Goal: Task Accomplishment & Management: Manage account settings

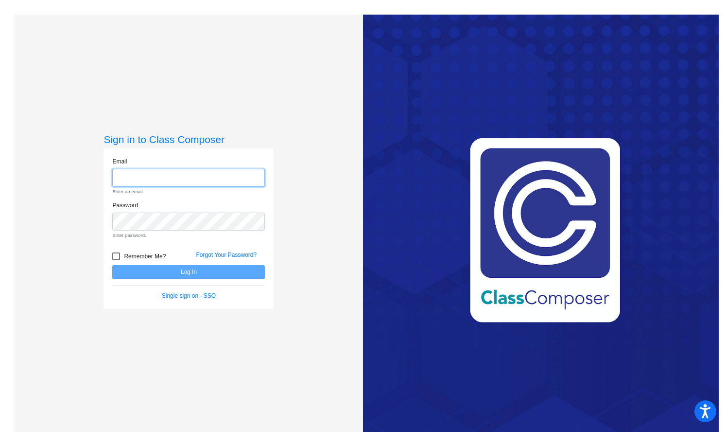
click at [197, 176] on input "email" at bounding box center [188, 178] width 153 height 18
type input "[EMAIL_ADDRESS][DOMAIN_NAME]"
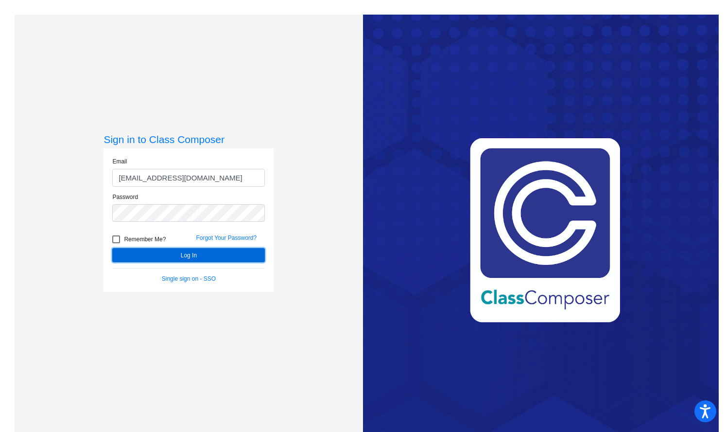
click at [197, 251] on button "Log In" at bounding box center [188, 255] width 153 height 14
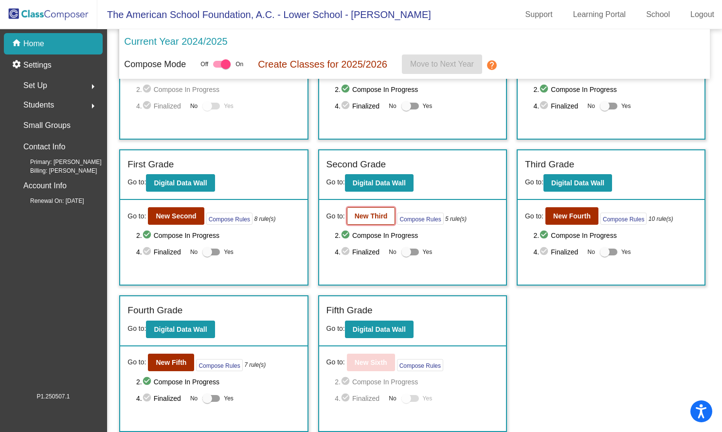
click at [368, 219] on b "New Third" at bounding box center [370, 216] width 33 height 8
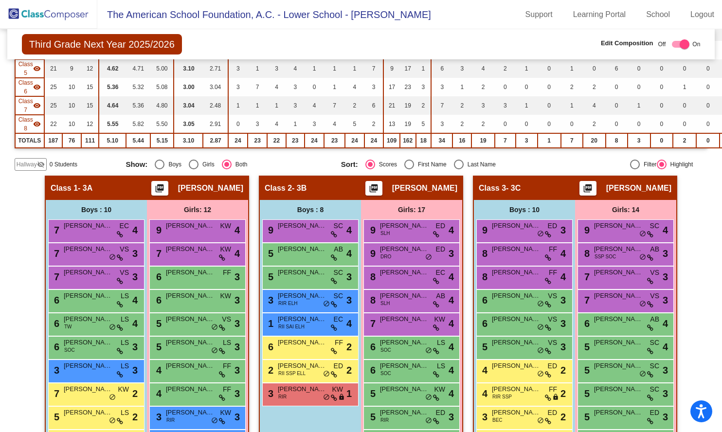
scroll to position [206, 0]
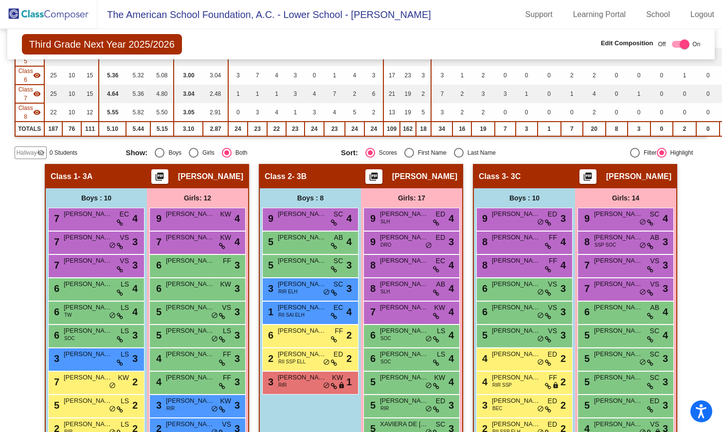
click at [41, 16] on img at bounding box center [48, 14] width 97 height 29
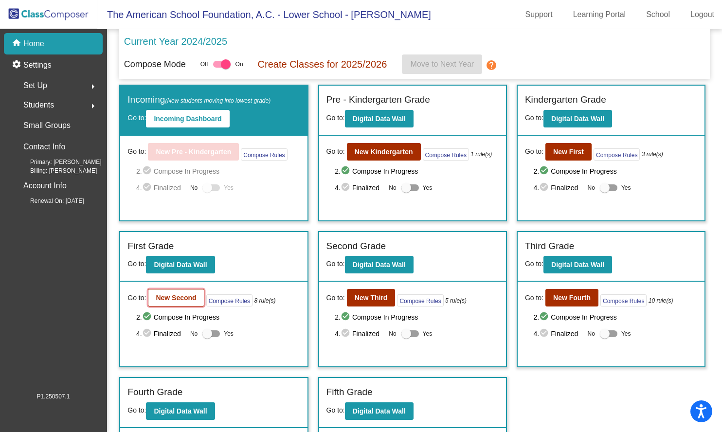
click at [180, 296] on b "New Second" at bounding box center [176, 298] width 40 height 8
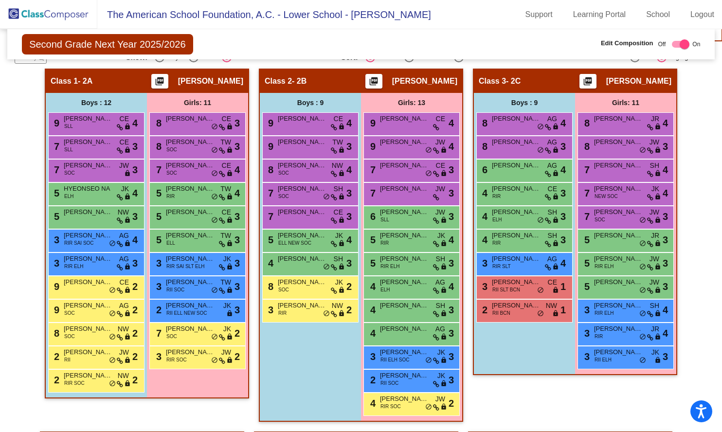
scroll to position [303, 0]
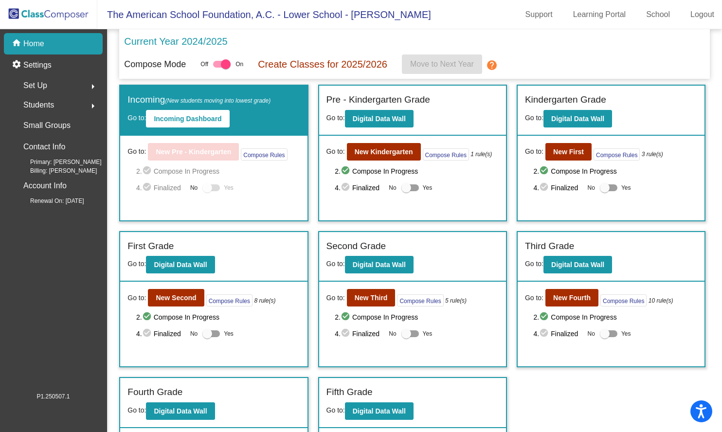
click at [595, 183] on div "4. check_circle Finalized No Yes" at bounding box center [615, 188] width 164 height 12
click at [600, 185] on div at bounding box center [605, 188] width 10 height 10
click at [604, 191] on input "Yes" at bounding box center [604, 191] width 0 height 0
checkbox input "true"
click at [184, 295] on b "New Second" at bounding box center [176, 298] width 40 height 8
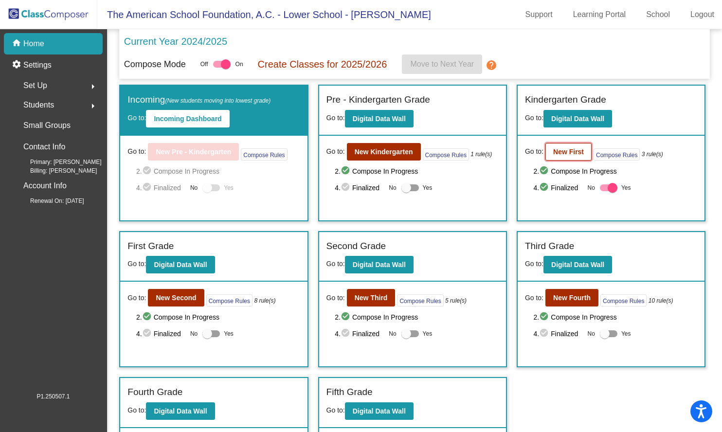
click at [575, 156] on b "New First" at bounding box center [568, 152] width 31 height 8
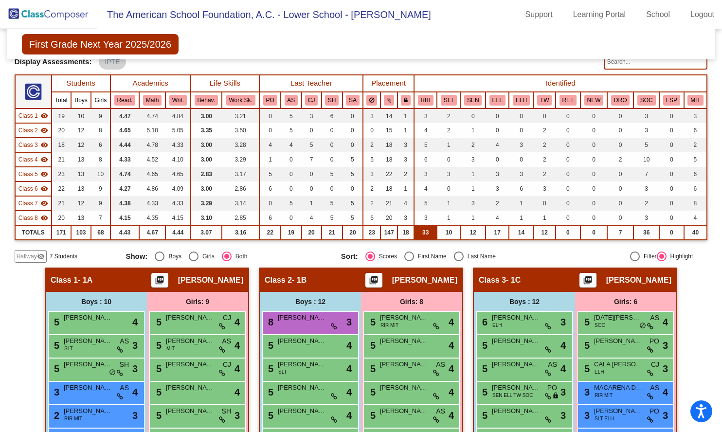
scroll to position [87, 0]
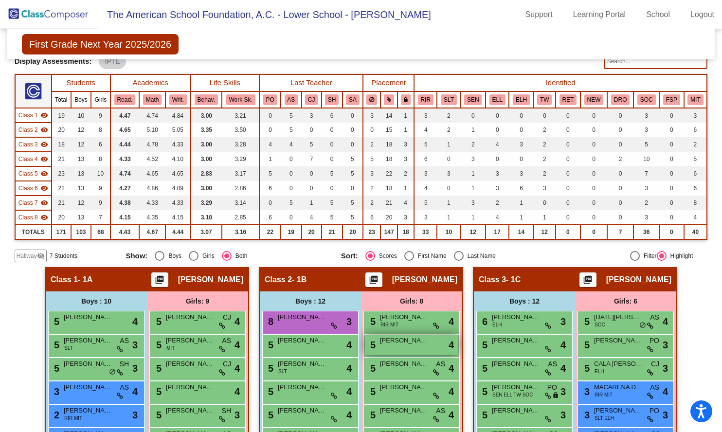
click at [424, 345] on span "[PERSON_NAME]" at bounding box center [404, 341] width 49 height 10
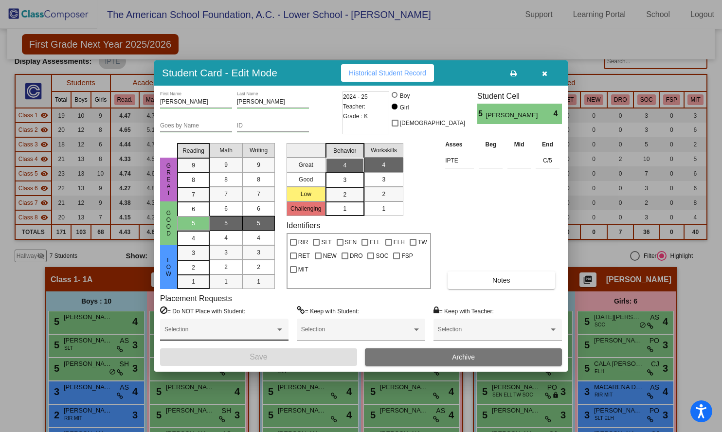
click at [273, 329] on span at bounding box center [219, 332] width 111 height 7
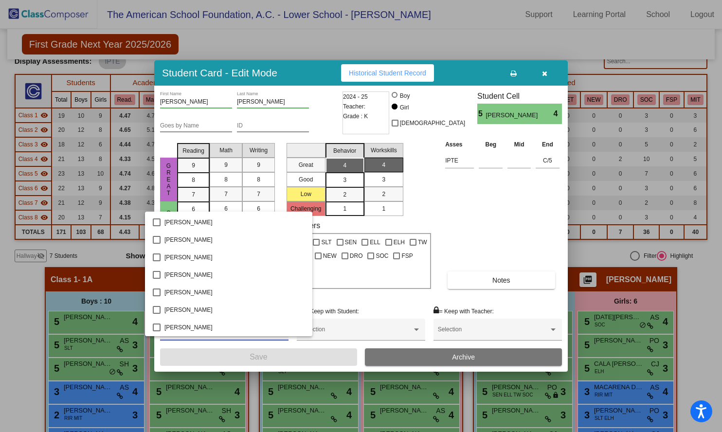
scroll to position [2851, 0]
click at [370, 324] on div at bounding box center [361, 216] width 722 height 432
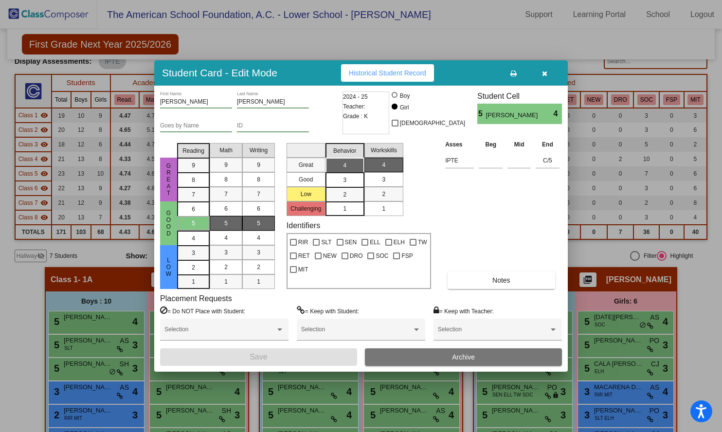
click at [370, 324] on div "Selection" at bounding box center [361, 332] width 120 height 18
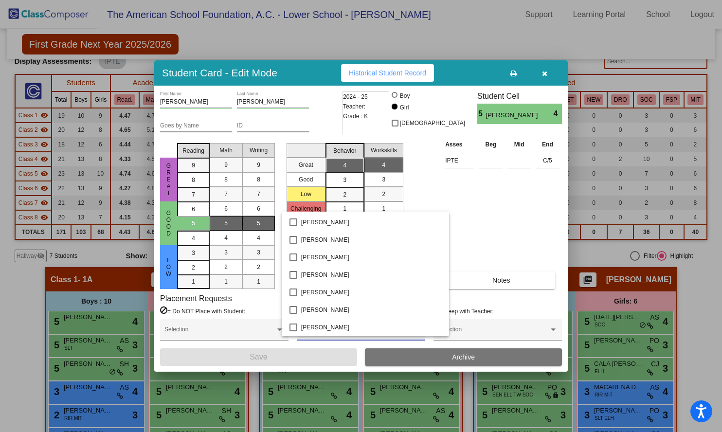
click at [463, 326] on div at bounding box center [361, 216] width 722 height 432
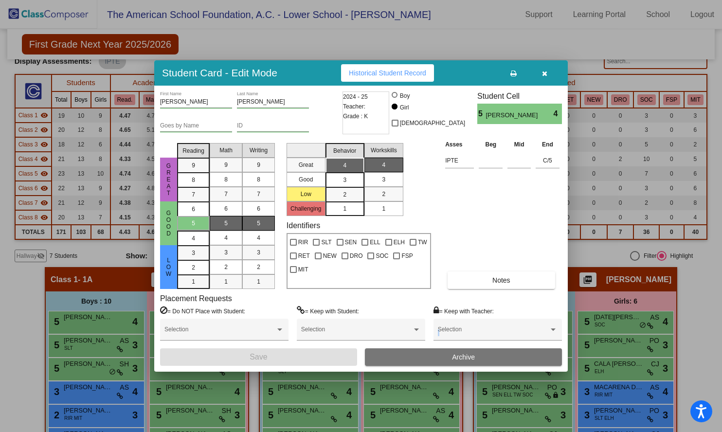
click at [463, 326] on div "Selection" at bounding box center [498, 332] width 120 height 18
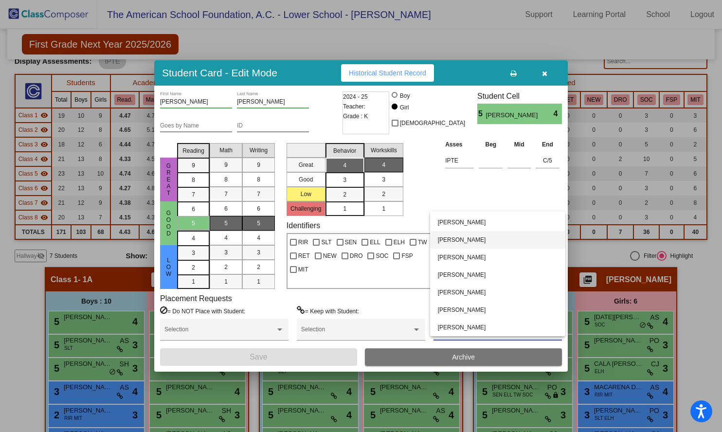
scroll to position [0, 0]
click at [427, 178] on div at bounding box center [361, 216] width 722 height 432
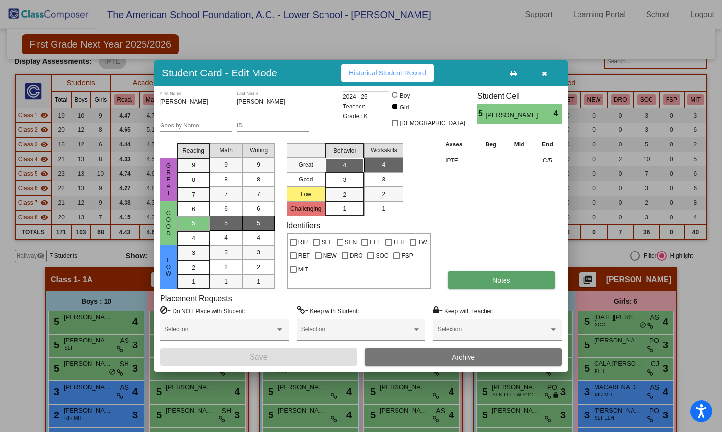
click at [512, 283] on button "Notes" at bounding box center [500, 280] width 107 height 18
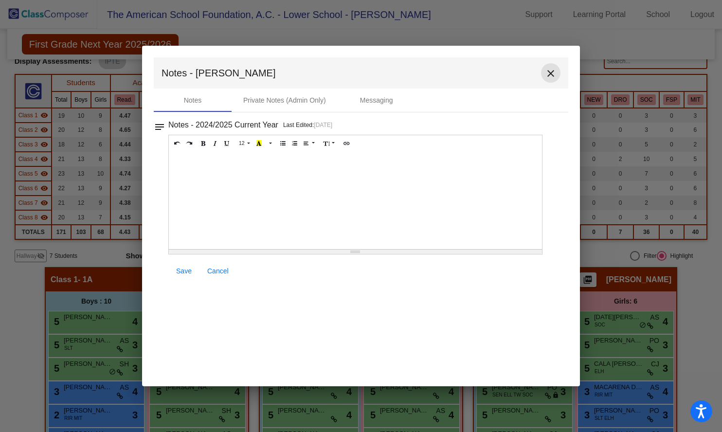
click at [547, 71] on mat-icon "close" at bounding box center [551, 74] width 12 height 12
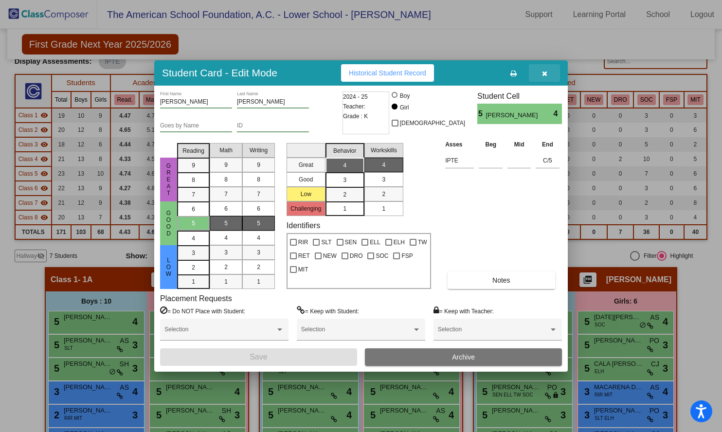
click at [544, 71] on icon "button" at bounding box center [544, 73] width 5 height 7
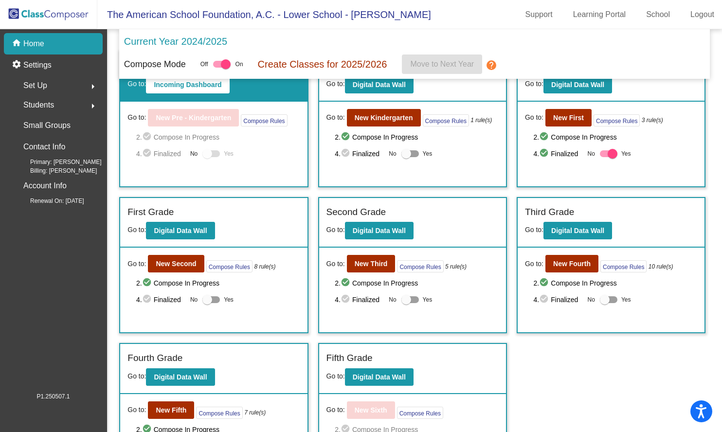
scroll to position [32, 0]
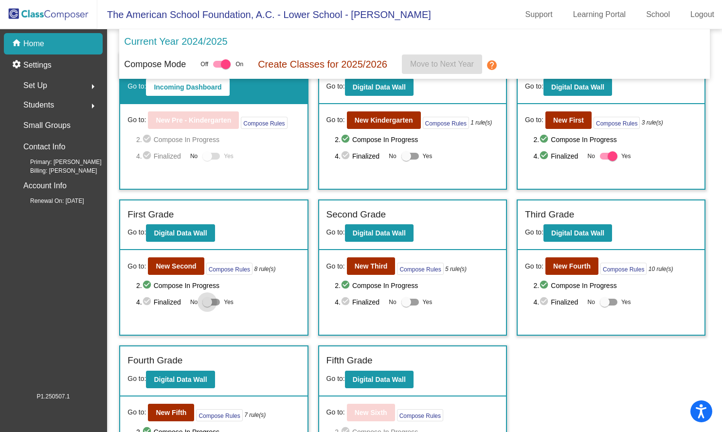
click at [211, 301] on div at bounding box center [207, 302] width 10 height 10
click at [207, 305] on input "Yes" at bounding box center [207, 305] width 0 height 0
checkbox input "true"
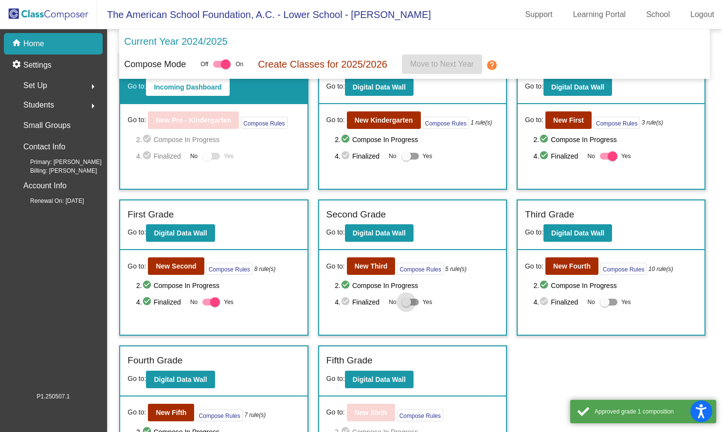
click at [403, 302] on div at bounding box center [406, 302] width 10 height 10
click at [406, 305] on input "Yes" at bounding box center [406, 305] width 0 height 0
checkbox input "true"
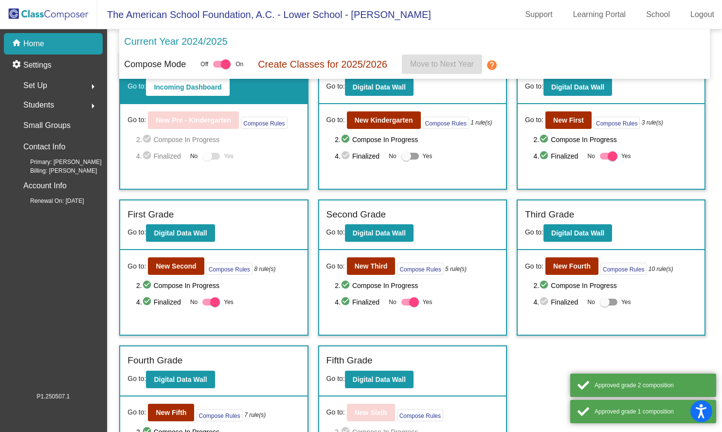
click at [604, 300] on div at bounding box center [605, 302] width 10 height 10
click at [604, 305] on input "Yes" at bounding box center [604, 305] width 0 height 0
checkbox input "true"
click at [409, 157] on div at bounding box center [410, 156] width 18 height 7
click at [406, 159] on input "Yes" at bounding box center [406, 159] width 0 height 0
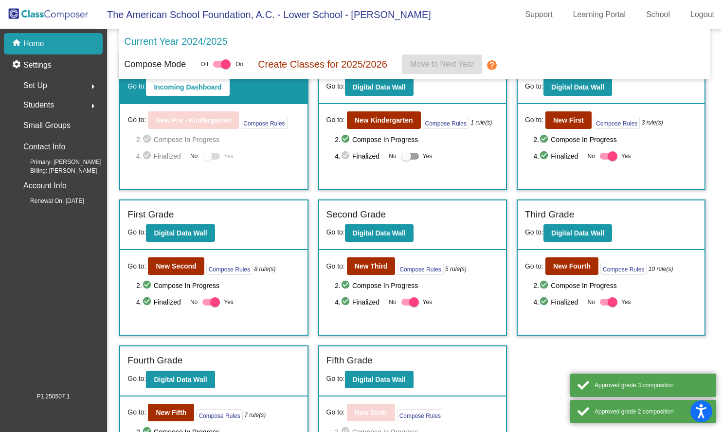
checkbox input "true"
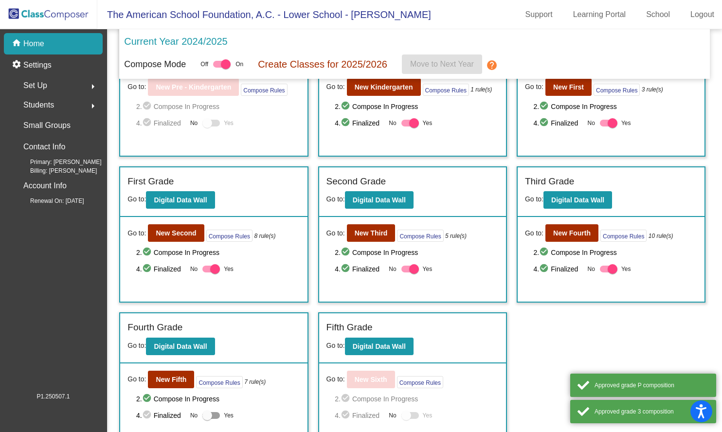
scroll to position [82, 0]
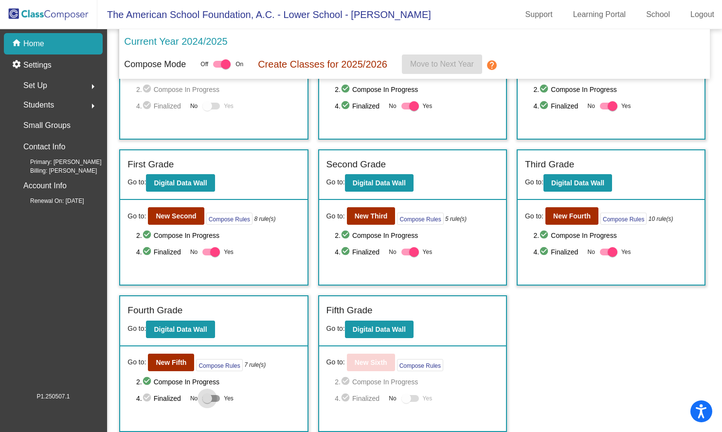
click at [214, 395] on div at bounding box center [211, 398] width 18 height 7
click at [207, 402] on input "Yes" at bounding box center [207, 402] width 0 height 0
checkbox input "true"
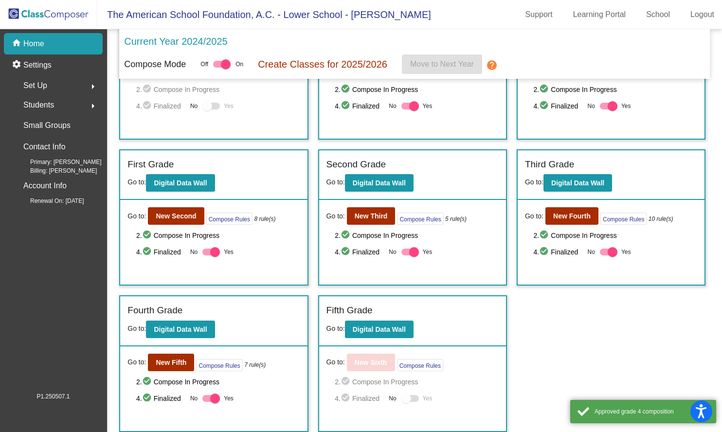
click at [407, 397] on div at bounding box center [406, 398] width 10 height 10
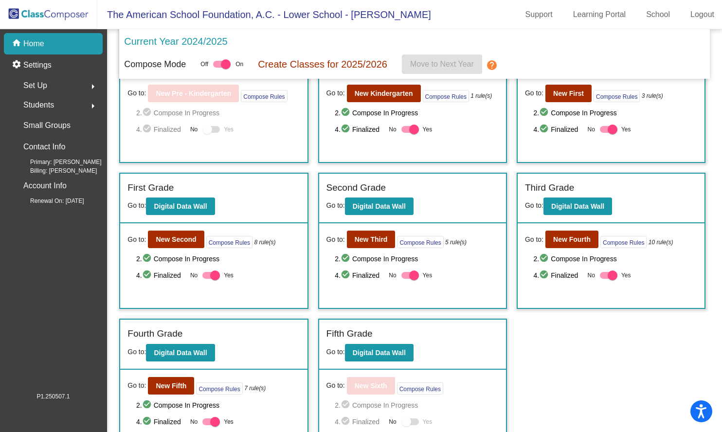
scroll to position [0, 0]
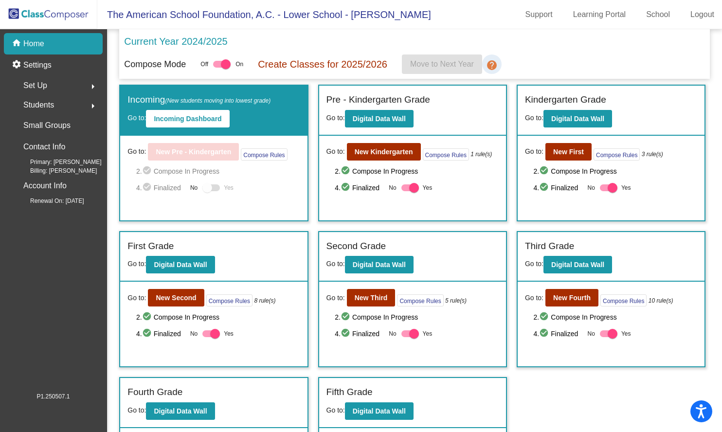
click at [495, 61] on mat-icon "help" at bounding box center [492, 65] width 12 height 12
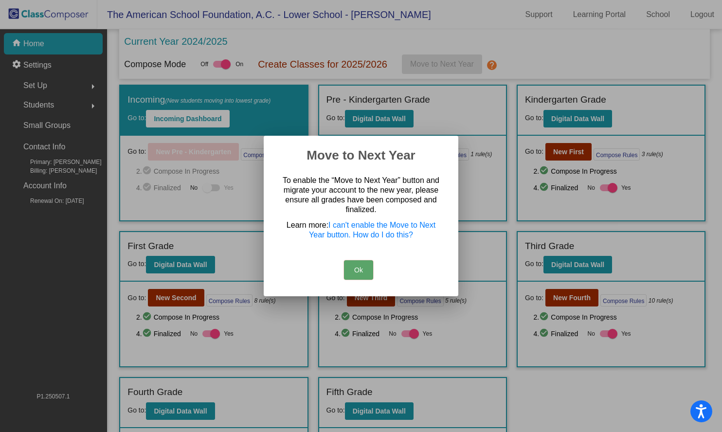
click at [358, 269] on button "Ok" at bounding box center [358, 269] width 29 height 19
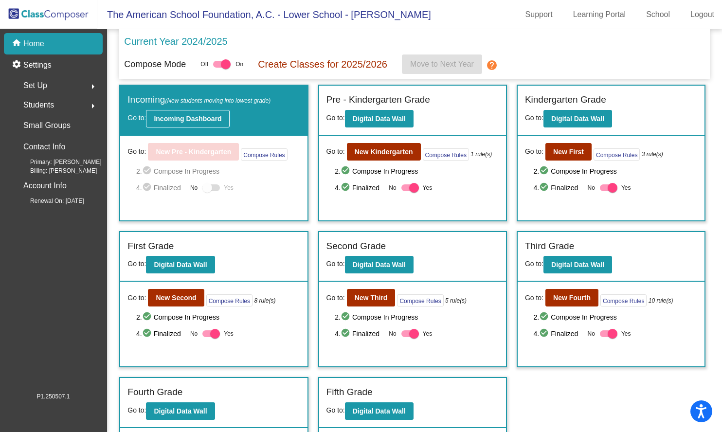
click at [202, 122] on b "Incoming Dashboard" at bounding box center [188, 119] width 68 height 8
click at [79, 89] on div "Set Up arrow_right" at bounding box center [56, 85] width 93 height 19
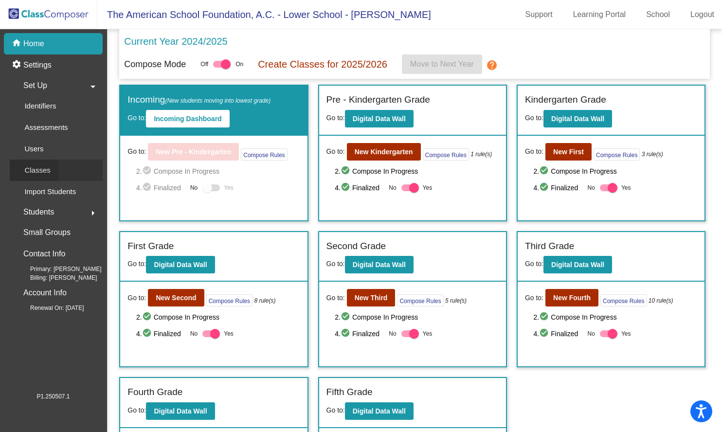
click at [59, 173] on link "Classes" at bounding box center [56, 169] width 93 height 21
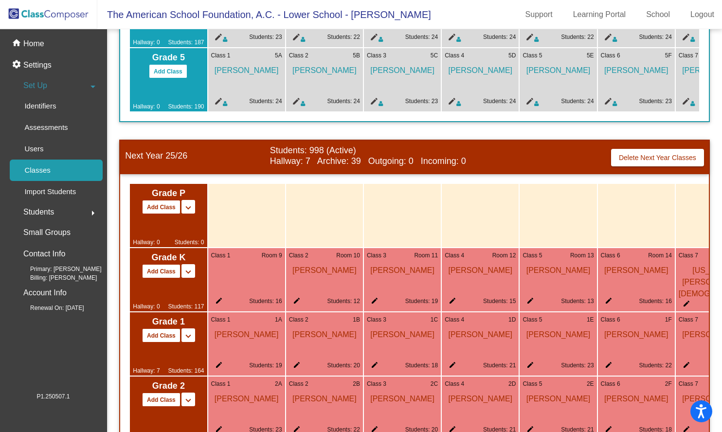
scroll to position [459, 0]
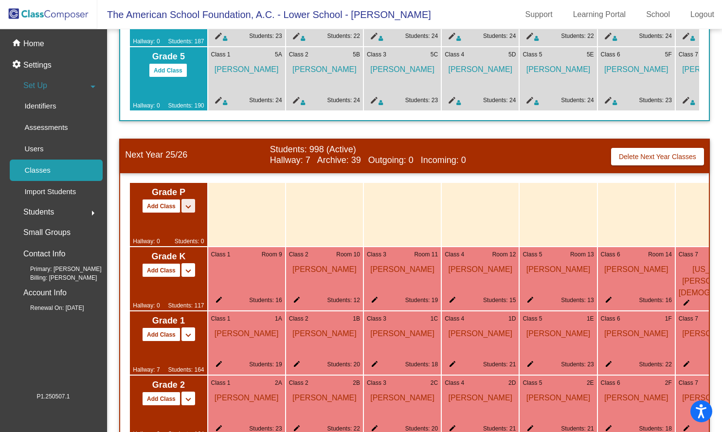
click at [184, 210] on mat-icon "keyboard_arrow_down" at bounding box center [188, 207] width 12 height 12
click at [196, 199] on span "Grade P" at bounding box center [168, 192] width 71 height 13
click at [169, 209] on button "Add Class" at bounding box center [161, 206] width 38 height 14
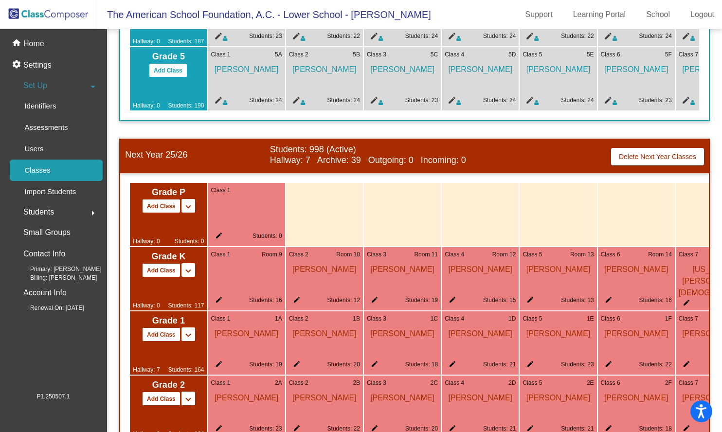
click at [217, 239] on mat-icon "edit" at bounding box center [217, 237] width 12 height 12
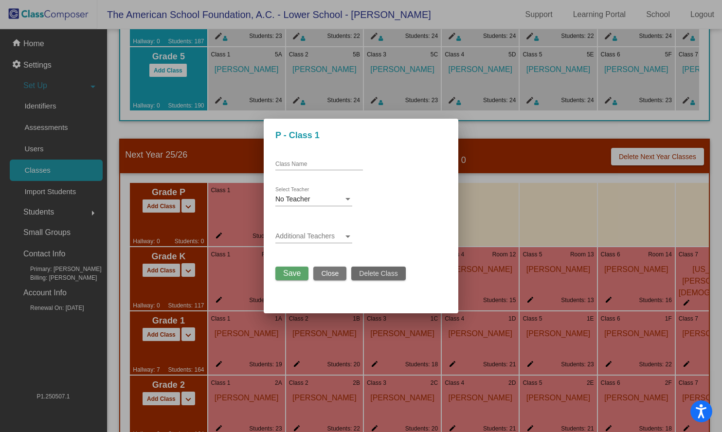
click at [368, 275] on span "Delete Class" at bounding box center [378, 273] width 38 height 8
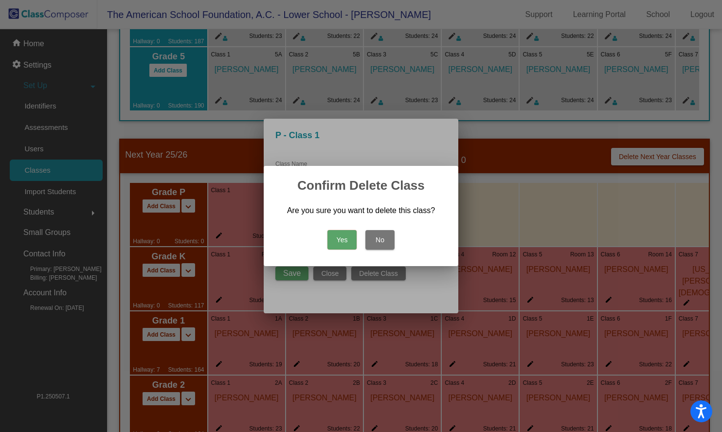
click at [340, 240] on button "Yes" at bounding box center [341, 239] width 29 height 19
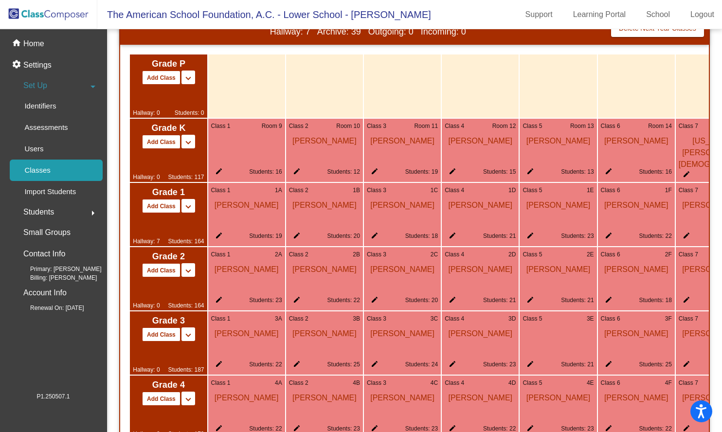
scroll to position [583, 0]
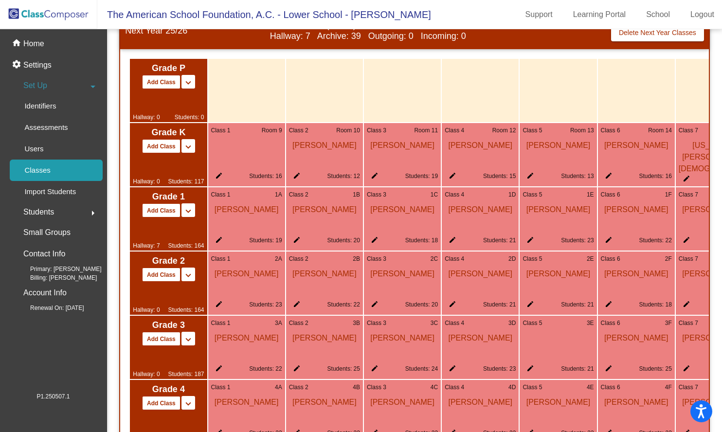
click at [186, 88] on mat-icon "keyboard_arrow_down" at bounding box center [188, 83] width 12 height 12
click at [174, 83] on button "Add Class" at bounding box center [161, 82] width 38 height 14
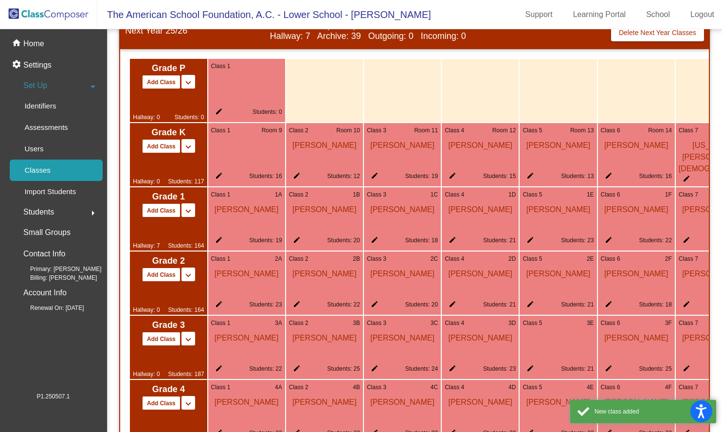
click at [221, 117] on mat-icon "edit" at bounding box center [217, 113] width 12 height 12
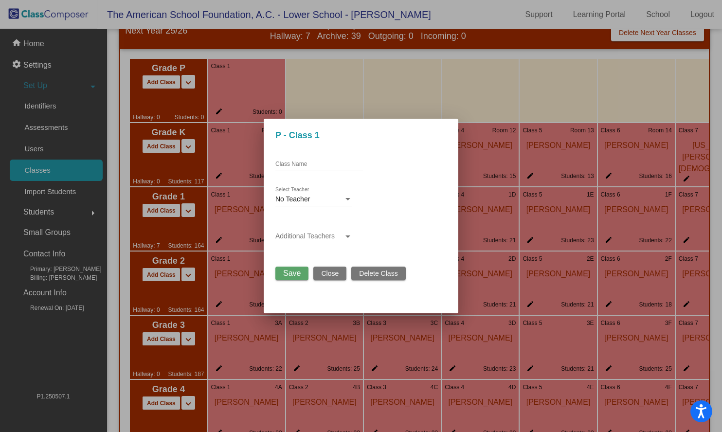
click at [375, 275] on span "Delete Class" at bounding box center [378, 273] width 38 height 8
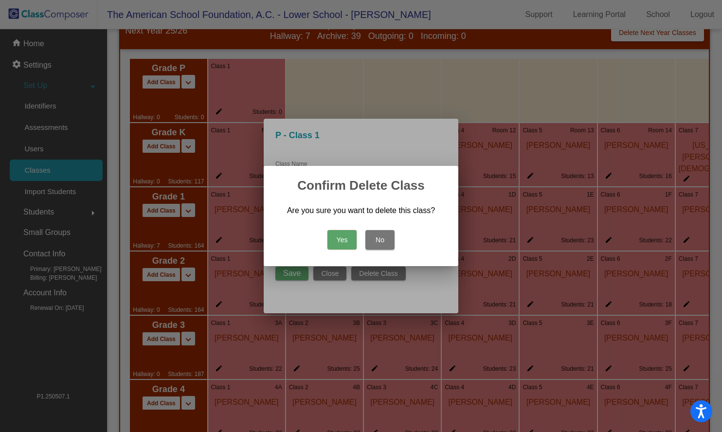
click at [342, 244] on button "Yes" at bounding box center [341, 239] width 29 height 19
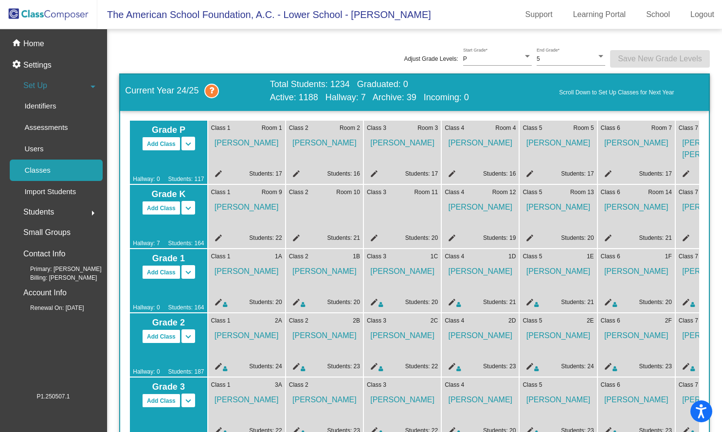
scroll to position [0, 0]
click at [478, 58] on div "P" at bounding box center [493, 59] width 60 height 7
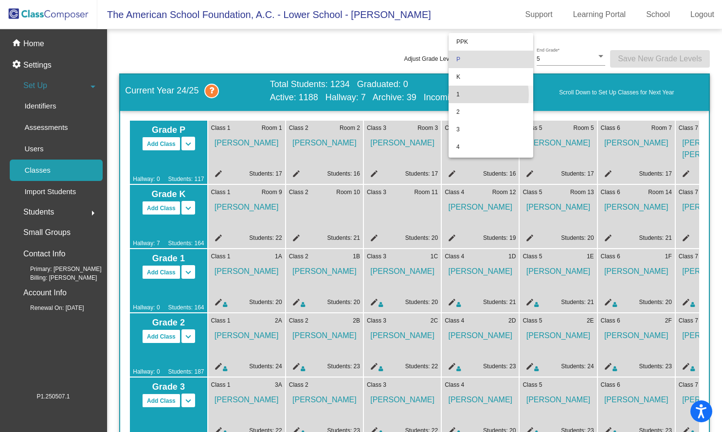
click at [473, 95] on span "1" at bounding box center [490, 95] width 69 height 18
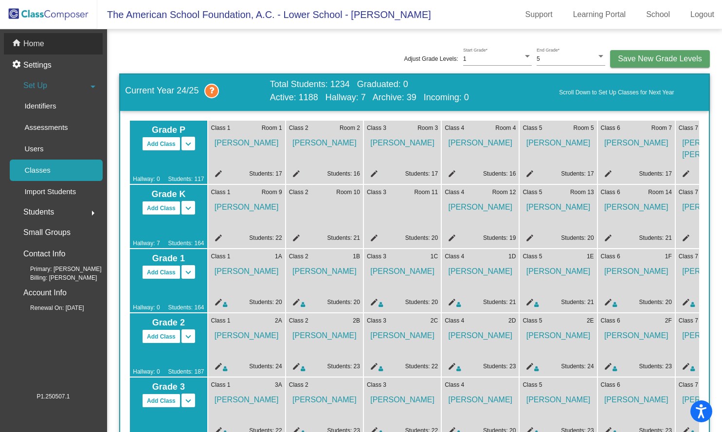
click at [35, 44] on p "Home" at bounding box center [33, 44] width 21 height 12
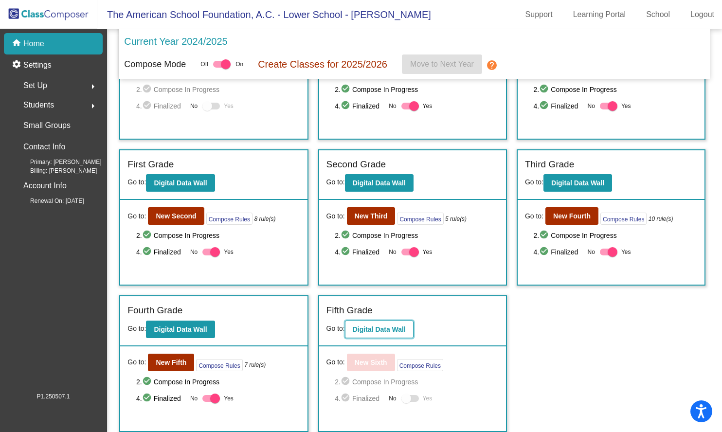
click at [370, 328] on b "Digital Data Wall" at bounding box center [379, 329] width 53 height 8
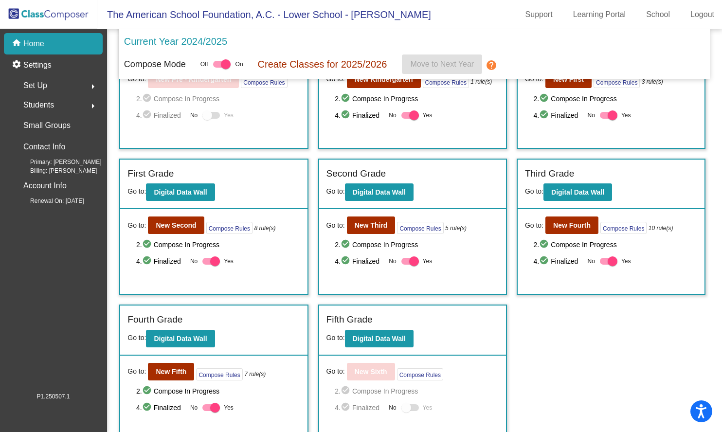
scroll to position [82, 0]
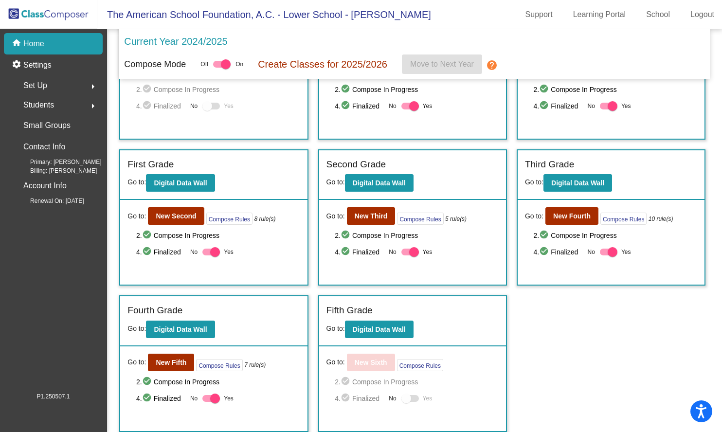
click at [51, 85] on div "Set Up arrow_right" at bounding box center [56, 85] width 93 height 19
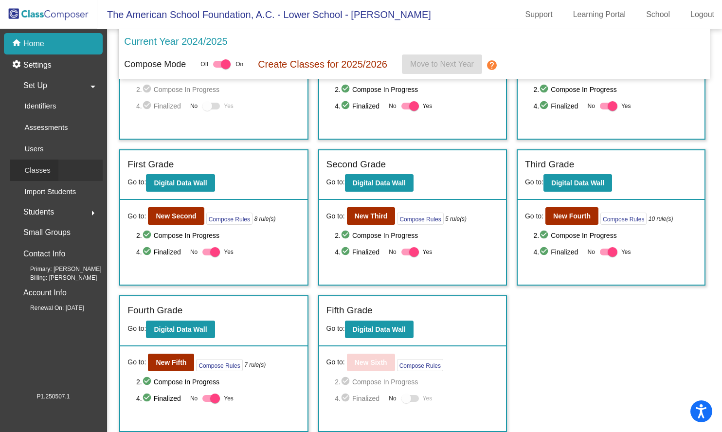
click at [42, 169] on p "Classes" at bounding box center [37, 170] width 26 height 12
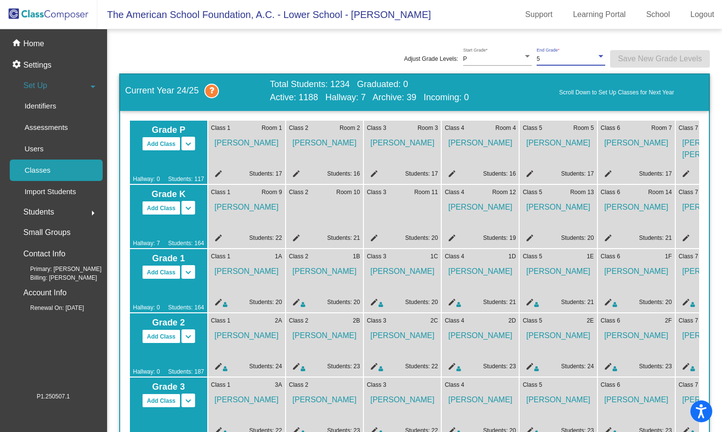
click at [596, 58] on div at bounding box center [600, 56] width 9 height 7
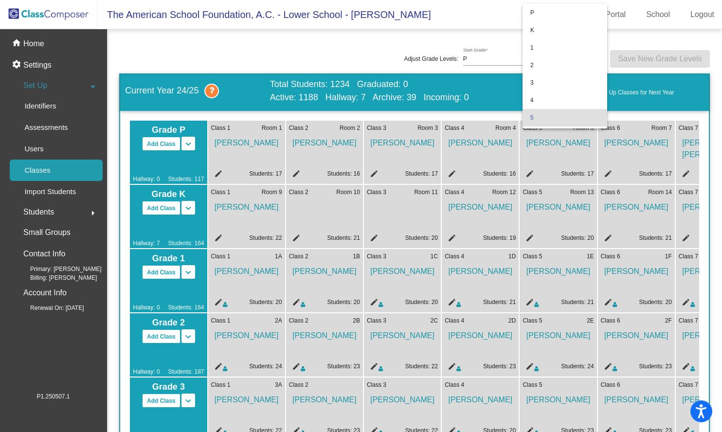
scroll to position [58, 0]
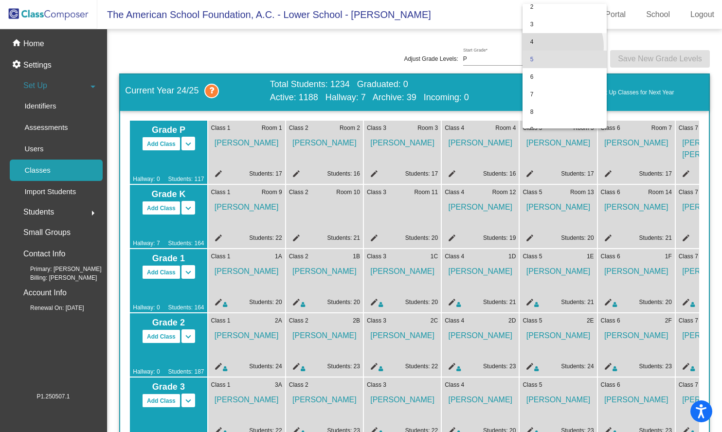
click at [554, 46] on span "4" at bounding box center [564, 42] width 69 height 18
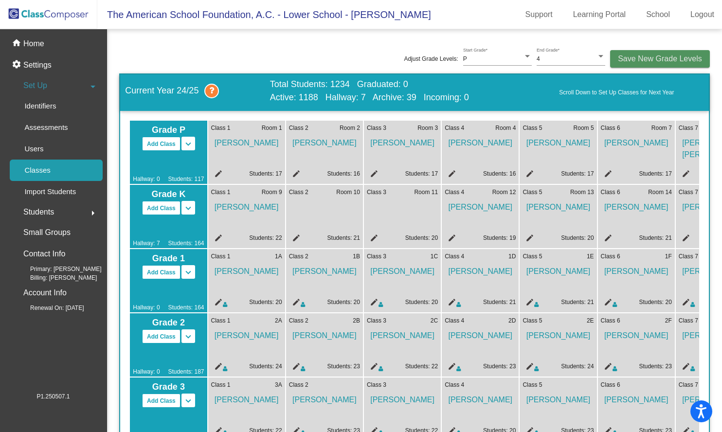
click at [624, 55] on span "Save New Grade Levels" at bounding box center [660, 58] width 84 height 8
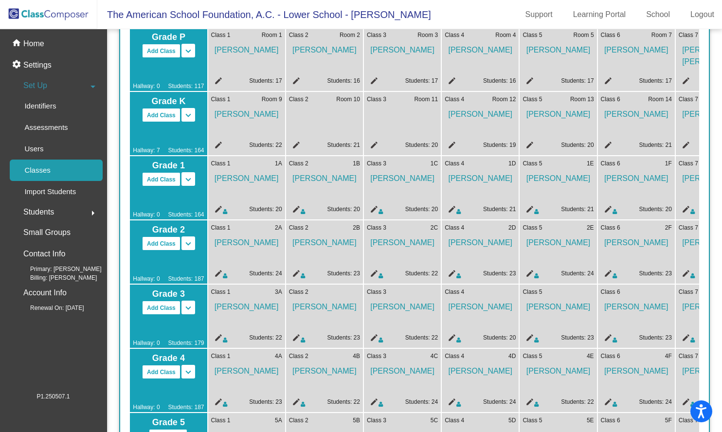
scroll to position [71, 0]
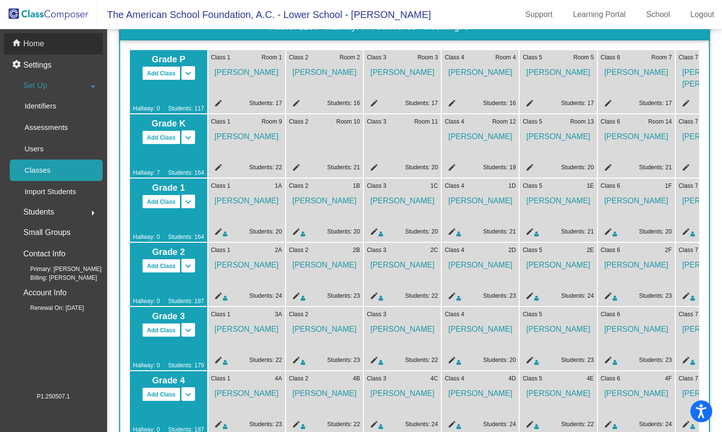
click at [45, 37] on div "home Home" at bounding box center [53, 43] width 99 height 21
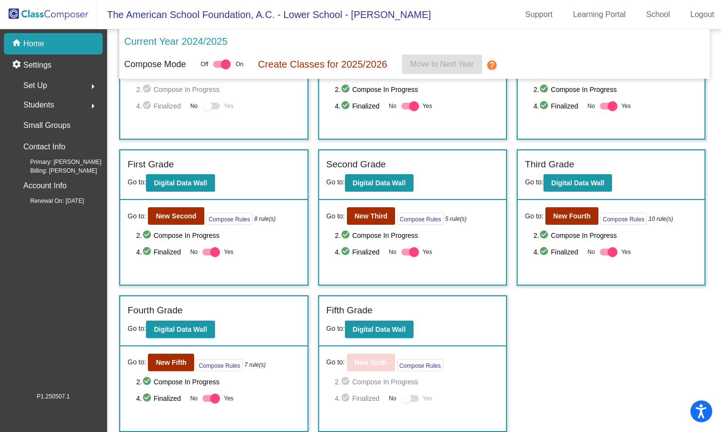
click at [405, 404] on label "Yes" at bounding box center [416, 398] width 31 height 12
click at [405, 394] on div at bounding box center [406, 398] width 10 height 10
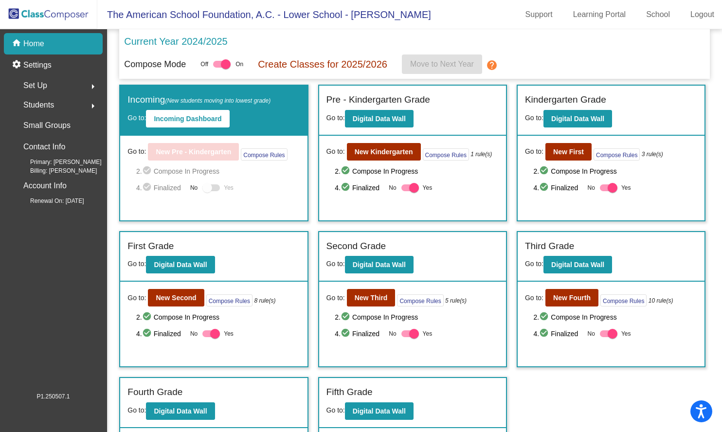
click at [61, 88] on div "Set Up arrow_right" at bounding box center [56, 85] width 93 height 19
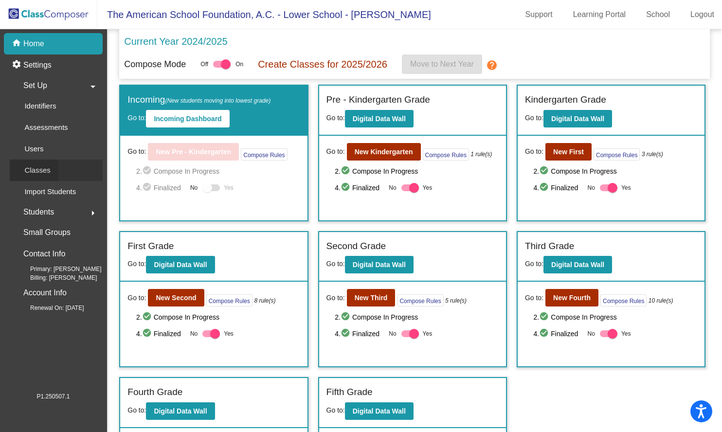
click at [53, 167] on div "Classes" at bounding box center [34, 169] width 49 height 21
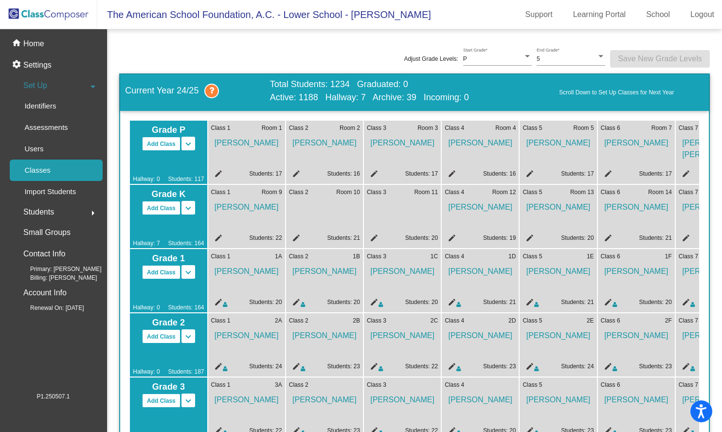
click at [151, 53] on div "Adjust Grade Levels: P Start Grade * 5 End Grade * Save New Grade Levels" at bounding box center [414, 59] width 590 height 30
click at [49, 42] on div "home Home" at bounding box center [53, 43] width 99 height 21
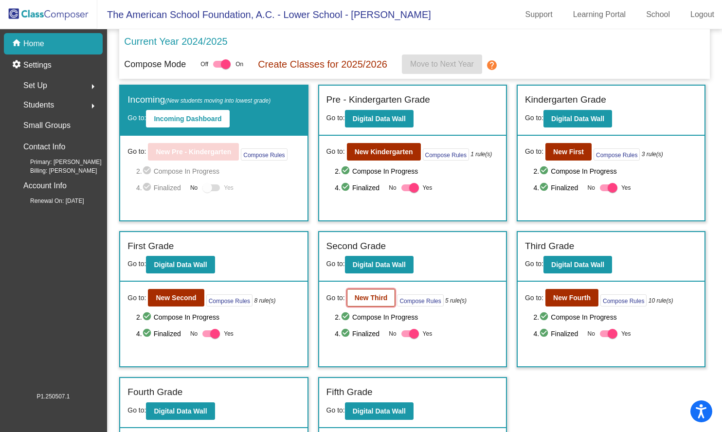
click at [376, 300] on b "New Third" at bounding box center [370, 298] width 33 height 8
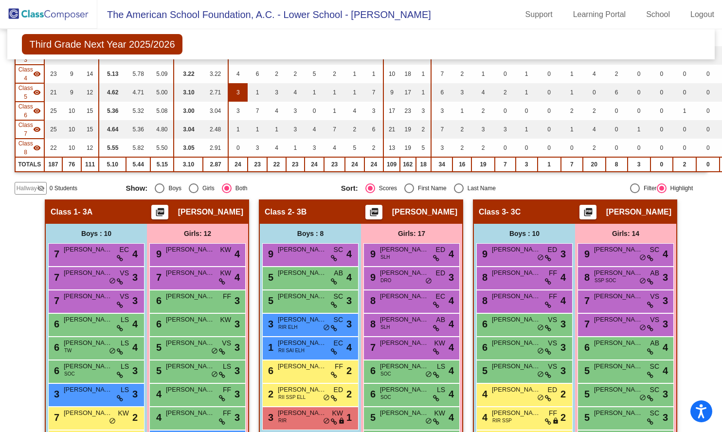
scroll to position [198, 0]
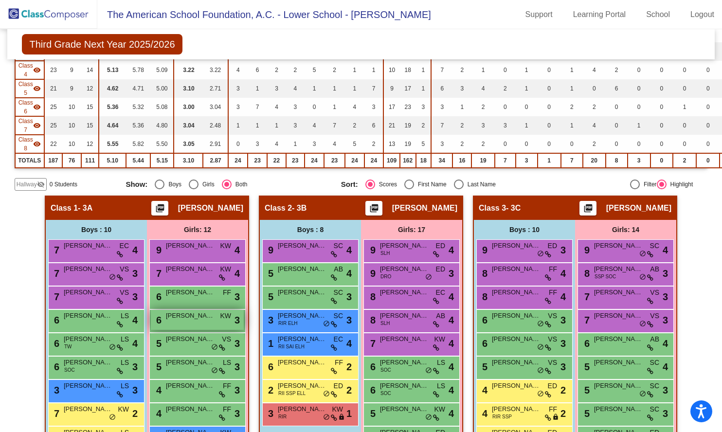
click at [192, 316] on span "[PERSON_NAME]" at bounding box center [190, 316] width 49 height 10
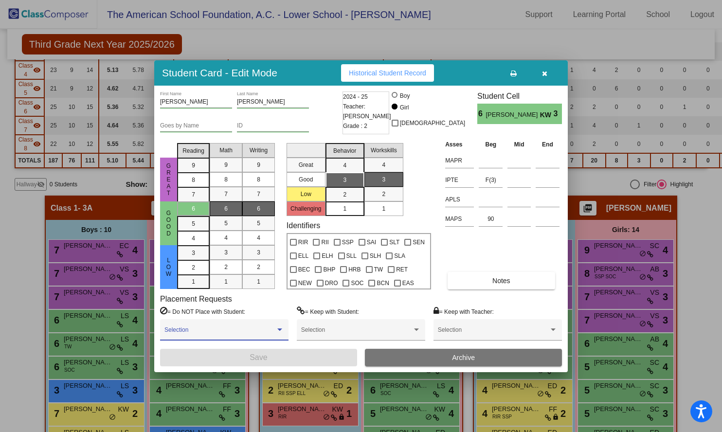
click at [253, 333] on span at bounding box center [219, 333] width 111 height 7
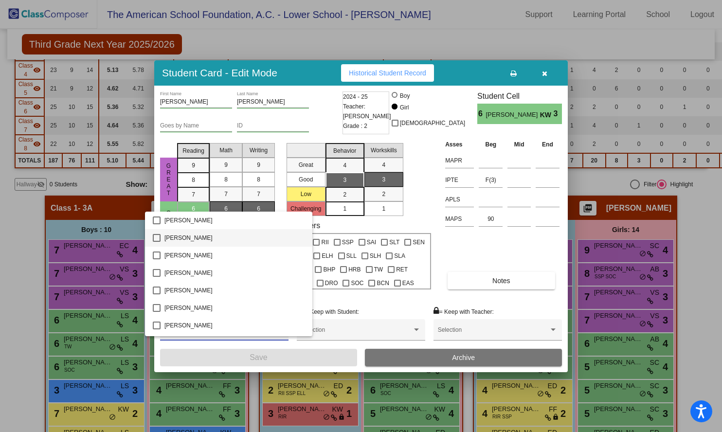
scroll to position [0, 0]
click at [466, 319] on div at bounding box center [361, 216] width 722 height 432
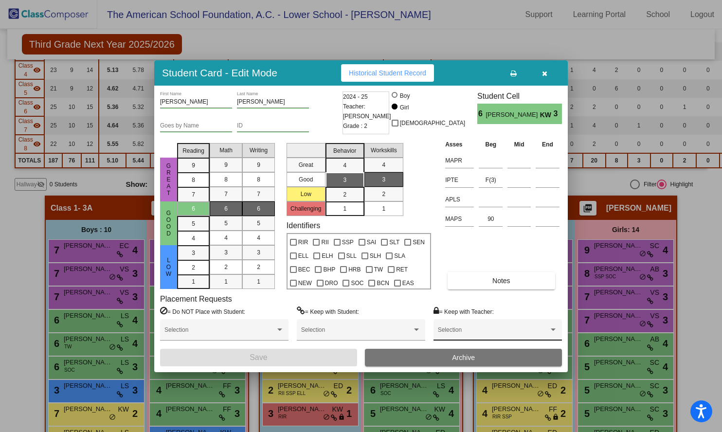
click at [465, 331] on span at bounding box center [493, 333] width 111 height 7
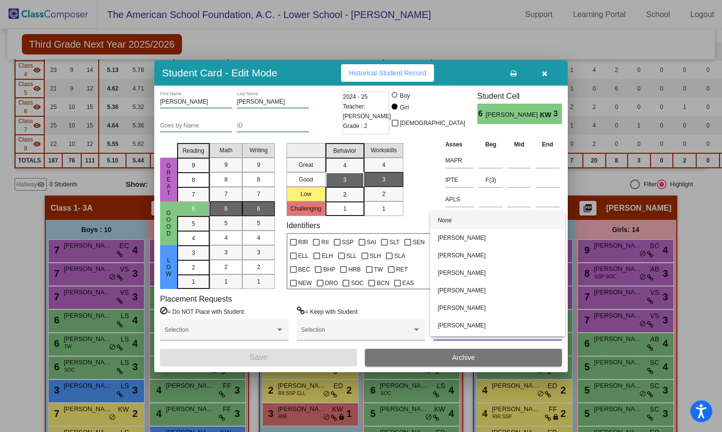
click at [355, 326] on div at bounding box center [361, 216] width 722 height 432
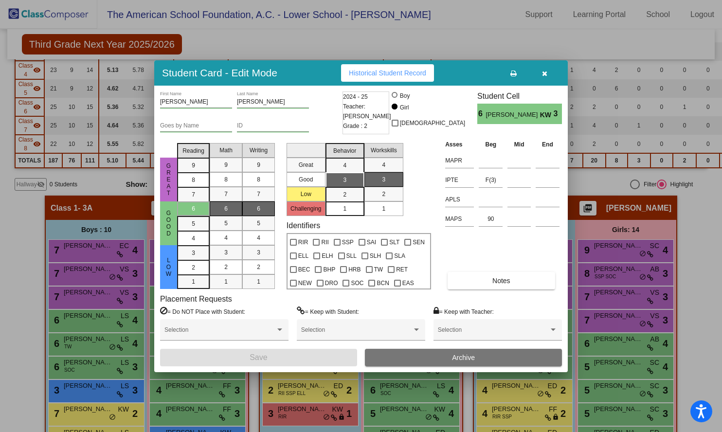
click at [355, 326] on div "Selection" at bounding box center [361, 332] width 120 height 18
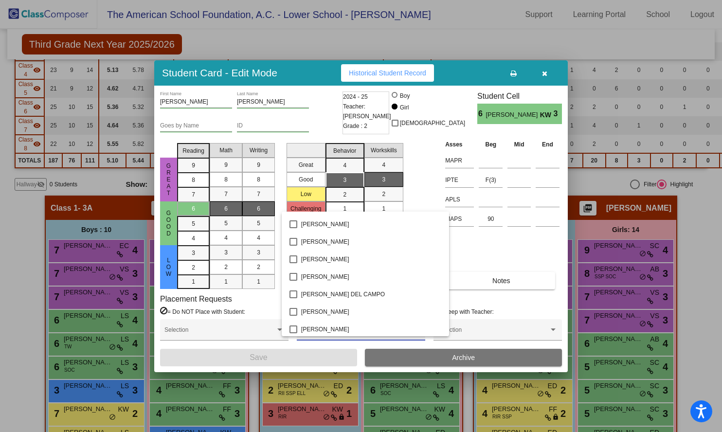
scroll to position [3131, 0]
click at [543, 74] on div at bounding box center [361, 216] width 722 height 432
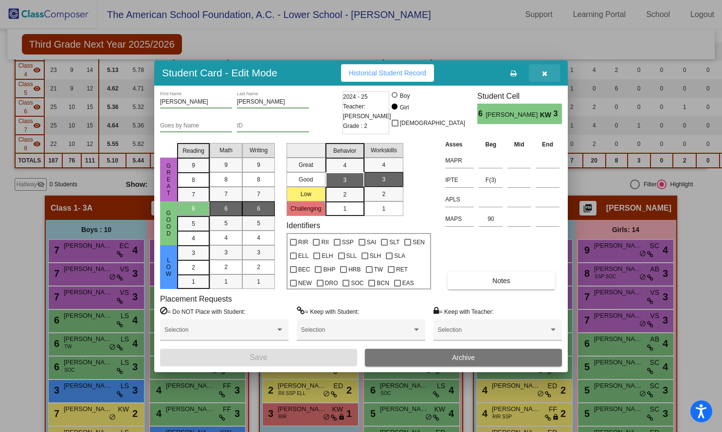
click at [543, 74] on icon "button" at bounding box center [544, 73] width 5 height 7
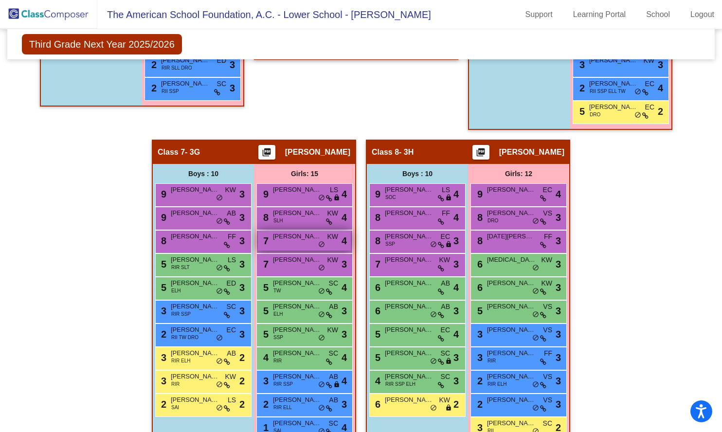
scroll to position [1132, 0]
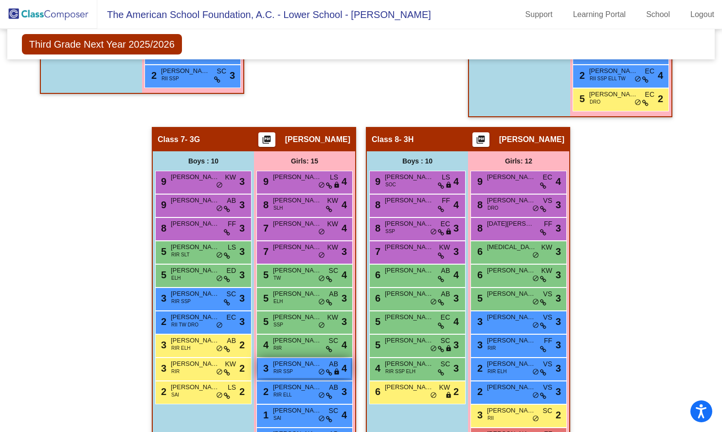
click at [289, 367] on span "[PERSON_NAME]" at bounding box center [297, 364] width 49 height 10
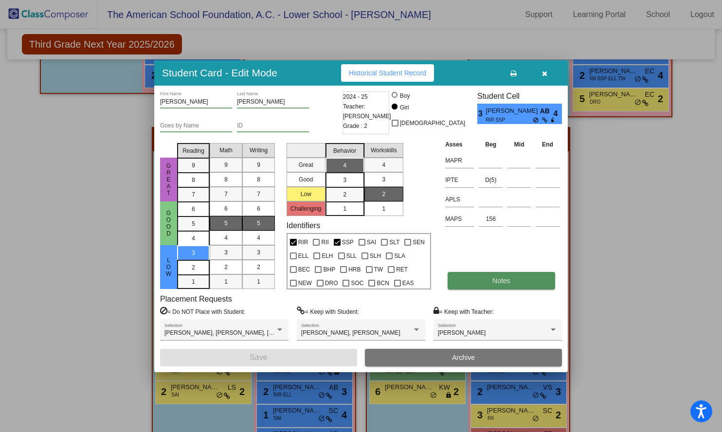
click at [497, 288] on button "Notes" at bounding box center [500, 281] width 107 height 18
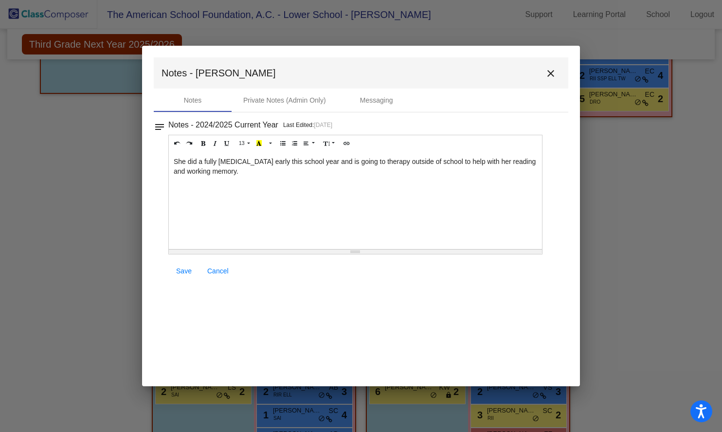
click at [275, 171] on div "She did a fully [MEDICAL_DATA] early this school year and is going to therapy o…" at bounding box center [355, 200] width 373 height 97
click at [276, 173] on div "She did a fully [MEDICAL_DATA] early this school year and is going to therapy o…" at bounding box center [355, 200] width 373 height 97
click at [286, 102] on div "Private Notes (Admin Only)" at bounding box center [284, 100] width 83 height 10
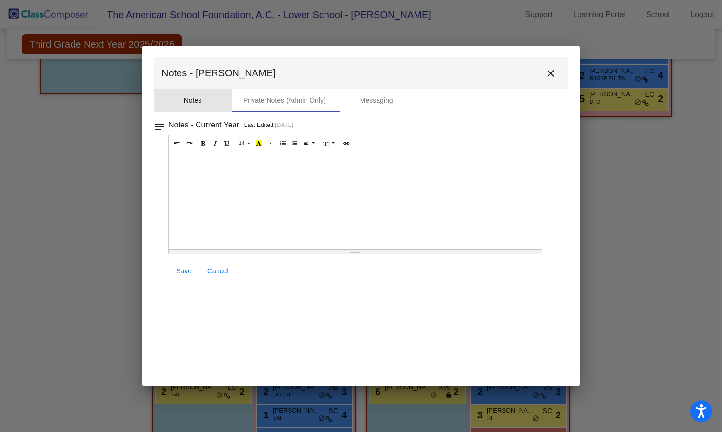
click at [206, 107] on div "Notes" at bounding box center [193, 99] width 78 height 23
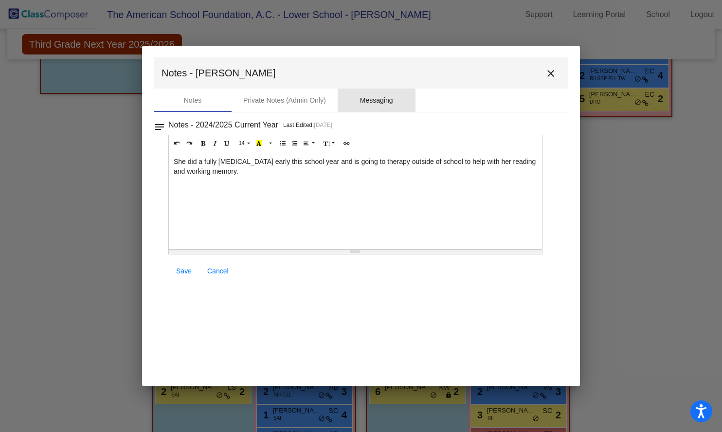
click at [367, 101] on div "Messaging" at bounding box center [376, 100] width 33 height 10
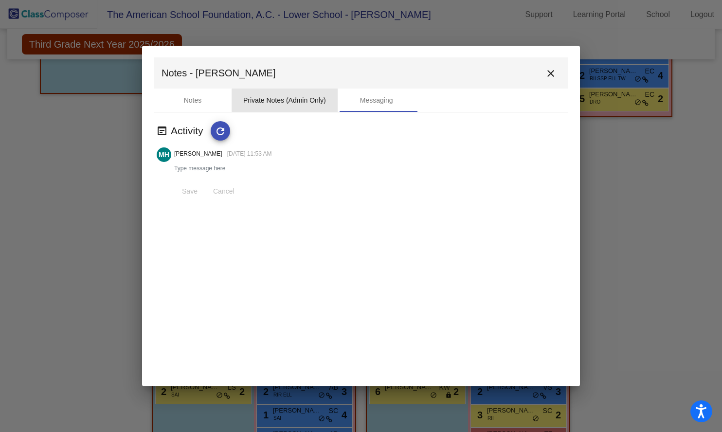
click at [291, 100] on div "Private Notes (Admin Only)" at bounding box center [284, 100] width 83 height 10
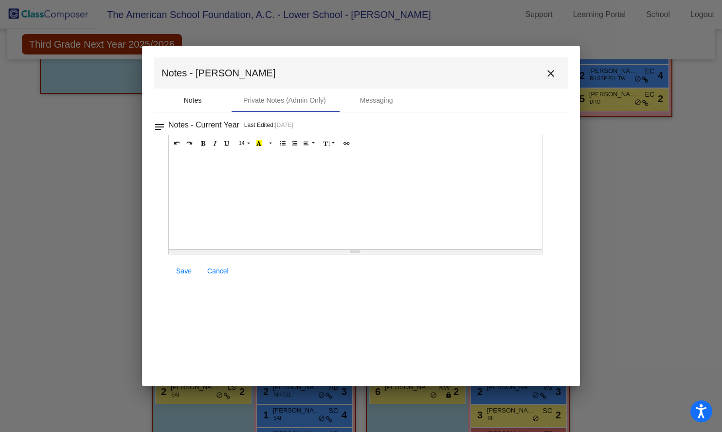
click at [208, 102] on div "Notes" at bounding box center [193, 99] width 78 height 23
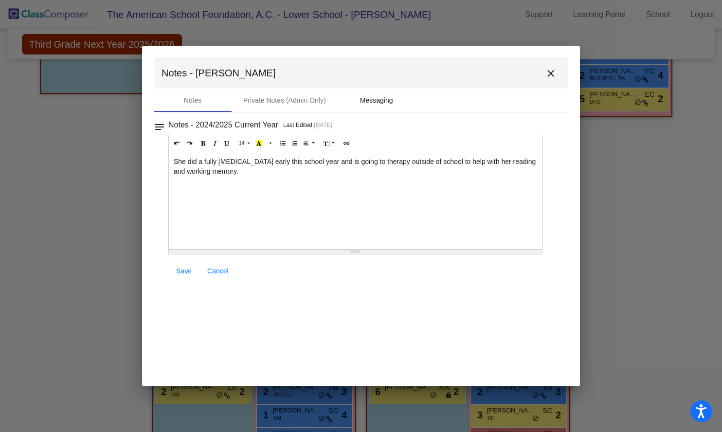
click at [374, 103] on div "Messaging" at bounding box center [376, 100] width 33 height 10
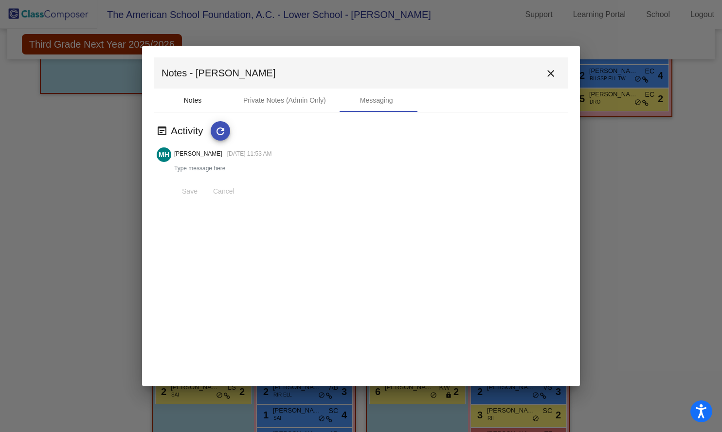
click at [195, 98] on div "Notes" at bounding box center [193, 100] width 18 height 10
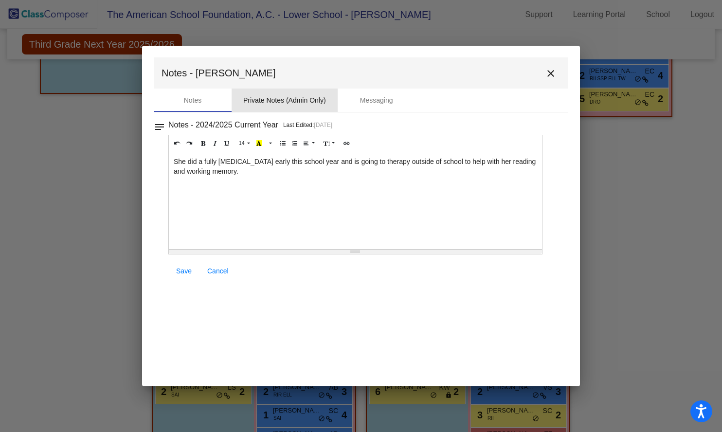
click at [271, 98] on div "Private Notes (Admin Only)" at bounding box center [284, 100] width 83 height 10
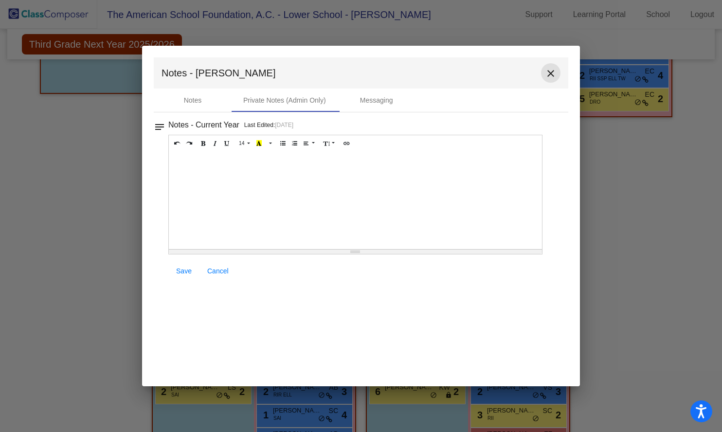
click at [555, 71] on mat-icon "close" at bounding box center [551, 74] width 12 height 12
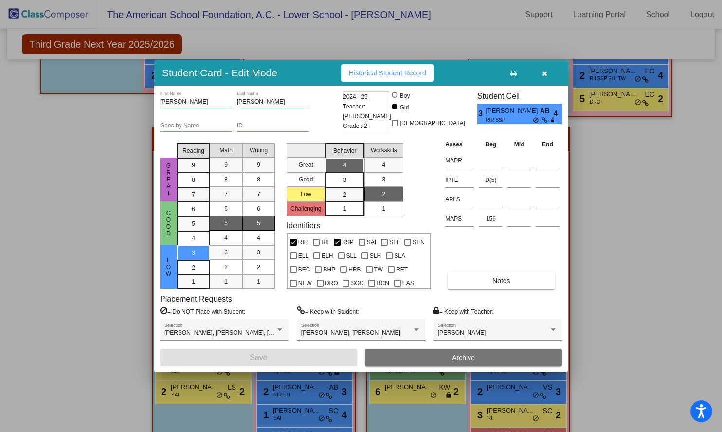
click at [543, 72] on icon "button" at bounding box center [544, 73] width 5 height 7
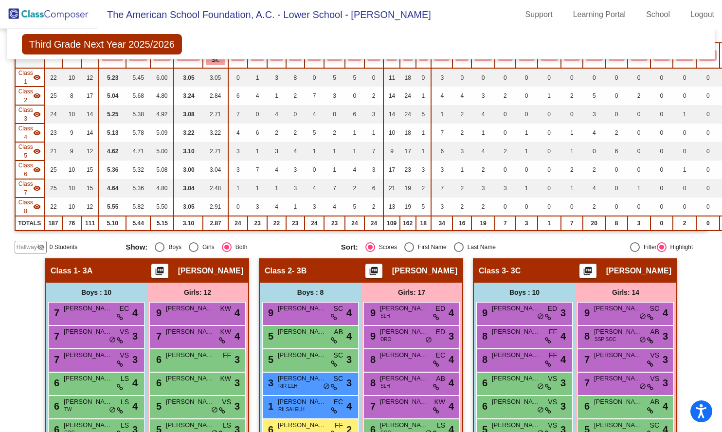
scroll to position [0, 0]
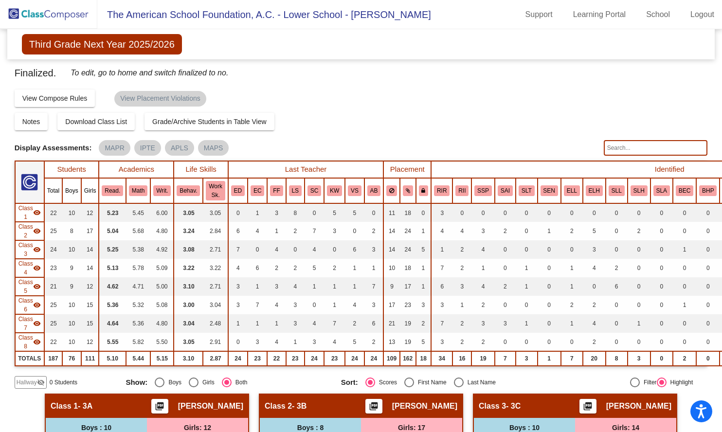
click at [34, 17] on img at bounding box center [48, 14] width 97 height 29
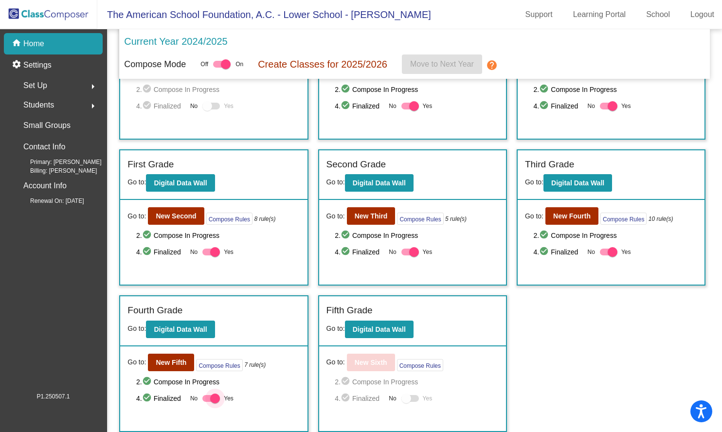
click at [215, 396] on div at bounding box center [215, 398] width 10 height 10
click at [207, 402] on input "Yes" at bounding box center [207, 402] width 0 height 0
checkbox input "false"
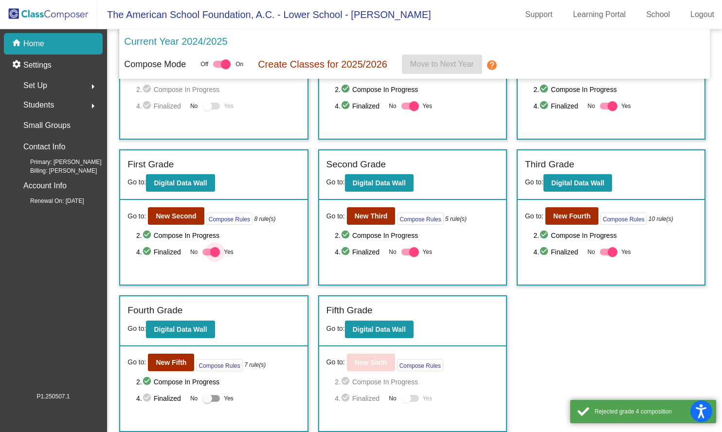
click at [214, 256] on div at bounding box center [215, 252] width 10 height 10
click at [207, 256] on input "Yes" at bounding box center [207, 255] width 0 height 0
checkbox input "false"
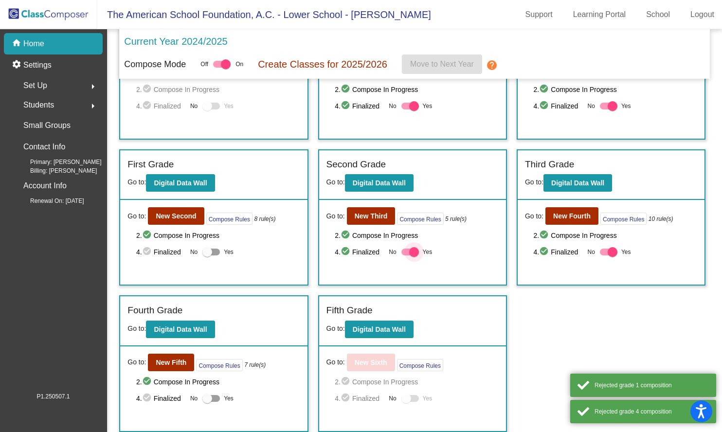
click at [402, 250] on div at bounding box center [410, 251] width 18 height 7
click at [406, 255] on input "Yes" at bounding box center [406, 255] width 0 height 0
checkbox input "false"
click at [602, 250] on div at bounding box center [609, 251] width 18 height 7
click at [604, 255] on input "Yes" at bounding box center [604, 255] width 0 height 0
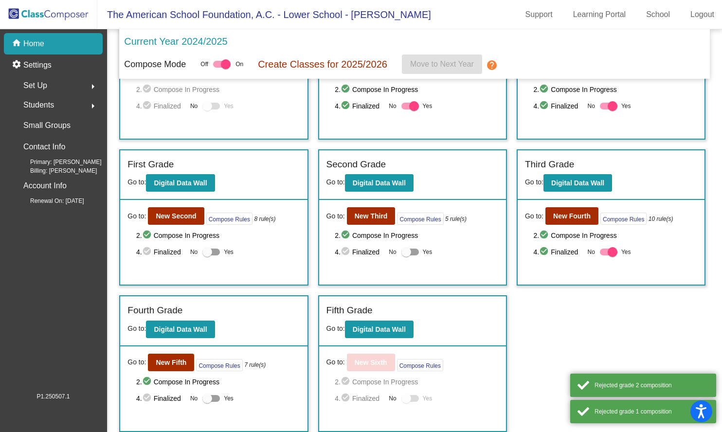
checkbox input "false"
click at [607, 108] on div at bounding box center [612, 106] width 10 height 10
click at [604, 109] on input "Yes" at bounding box center [604, 109] width 0 height 0
checkbox input "false"
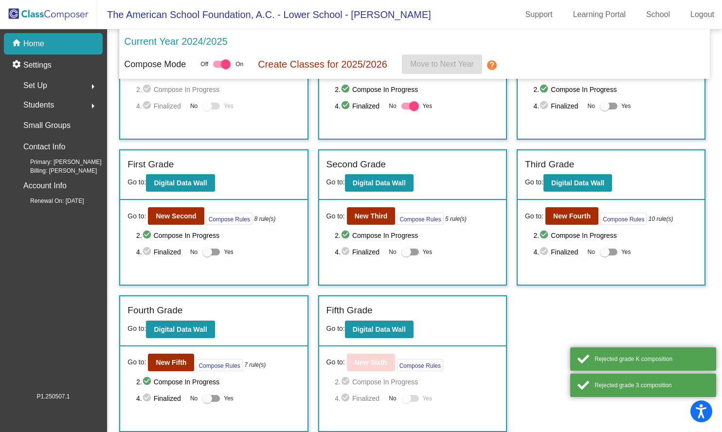
click at [409, 106] on div at bounding box center [414, 106] width 10 height 10
click at [406, 109] on input "Yes" at bounding box center [406, 109] width 0 height 0
checkbox input "false"
